Goal: Book appointment/travel/reservation

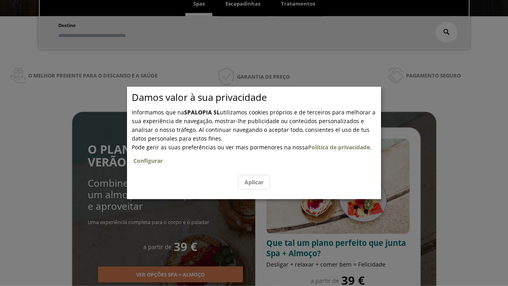
scroll to position [135, 0]
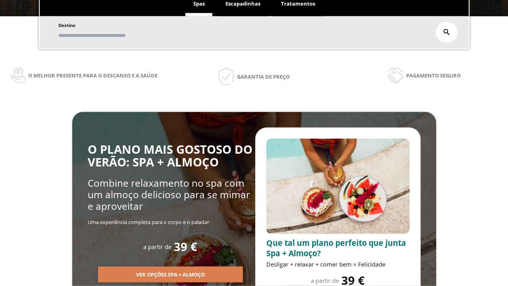
click at [243, 4] on span "Escapadinhas" at bounding box center [243, 3] width 35 height 7
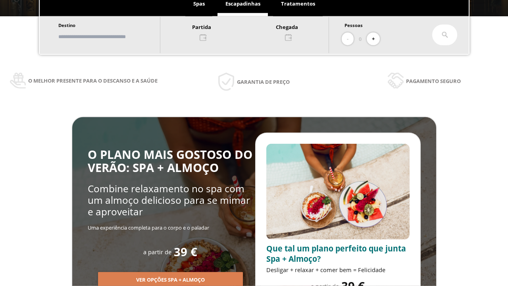
click at [112, 37] on input "text" at bounding box center [105, 37] width 99 height 14
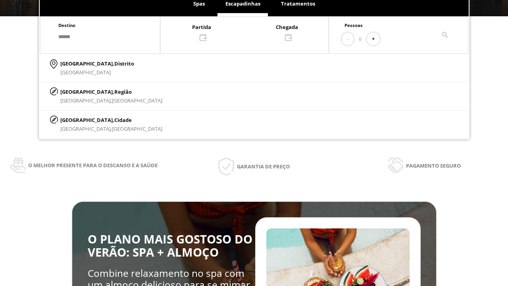
type input "******"
click at [79, 120] on p "[GEOGRAPHIC_DATA], Cidade" at bounding box center [111, 120] width 102 height 9
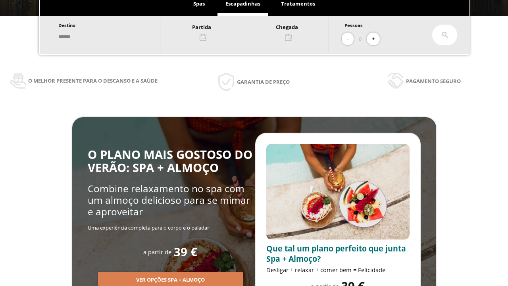
click at [253, 31] on div at bounding box center [244, 31] width 168 height 19
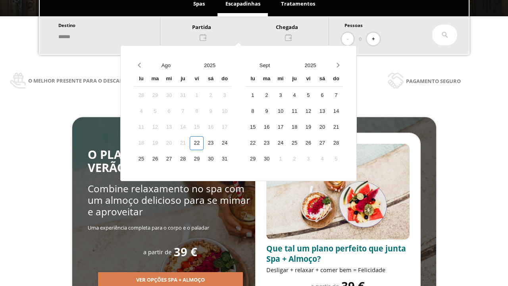
click at [232, 143] on div "24" at bounding box center [225, 143] width 14 height 14
click at [148, 159] on div "25" at bounding box center [141, 159] width 14 height 14
click at [376, 39] on button "+" at bounding box center [373, 39] width 13 height 13
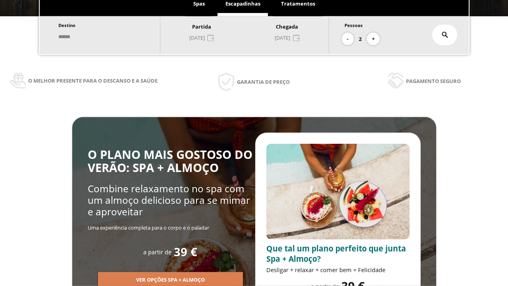
click at [445, 35] on icon at bounding box center [445, 35] width 6 height 6
